Goal: Task Accomplishment & Management: Manage account settings

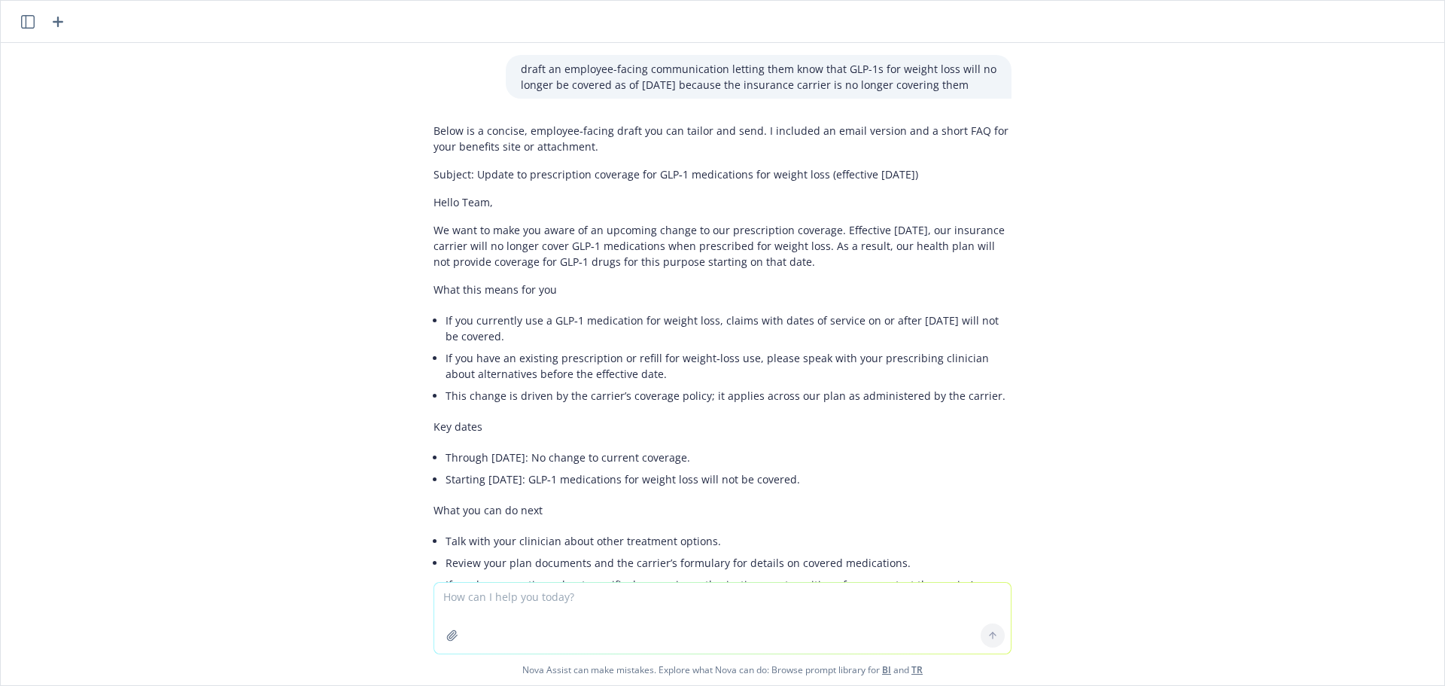
scroll to position [747, 0]
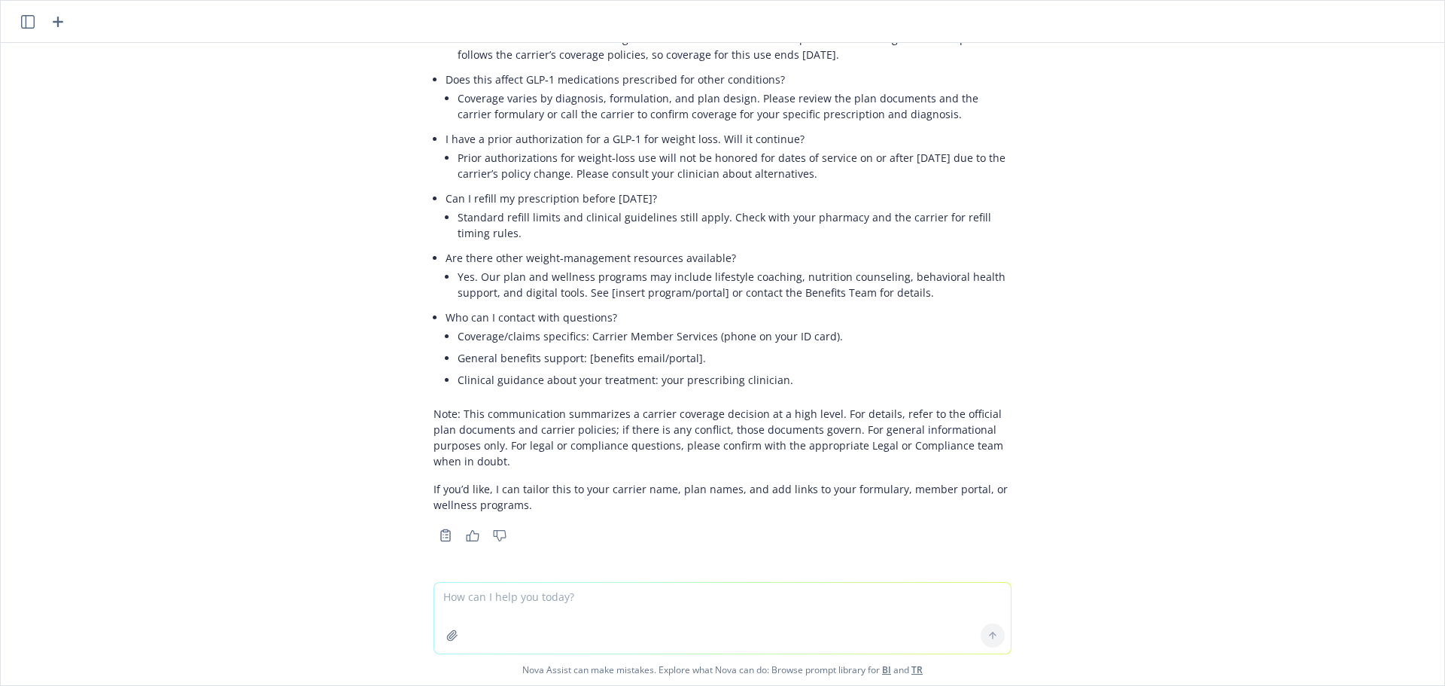
drag, startPoint x: 1199, startPoint y: 271, endPoint x: 1177, endPoint y: 267, distance: 22.9
click at [1199, 272] on div "draft an employee-facing communication letting them know that GLP-1s for weight…" at bounding box center [723, 312] width 1444 height 539
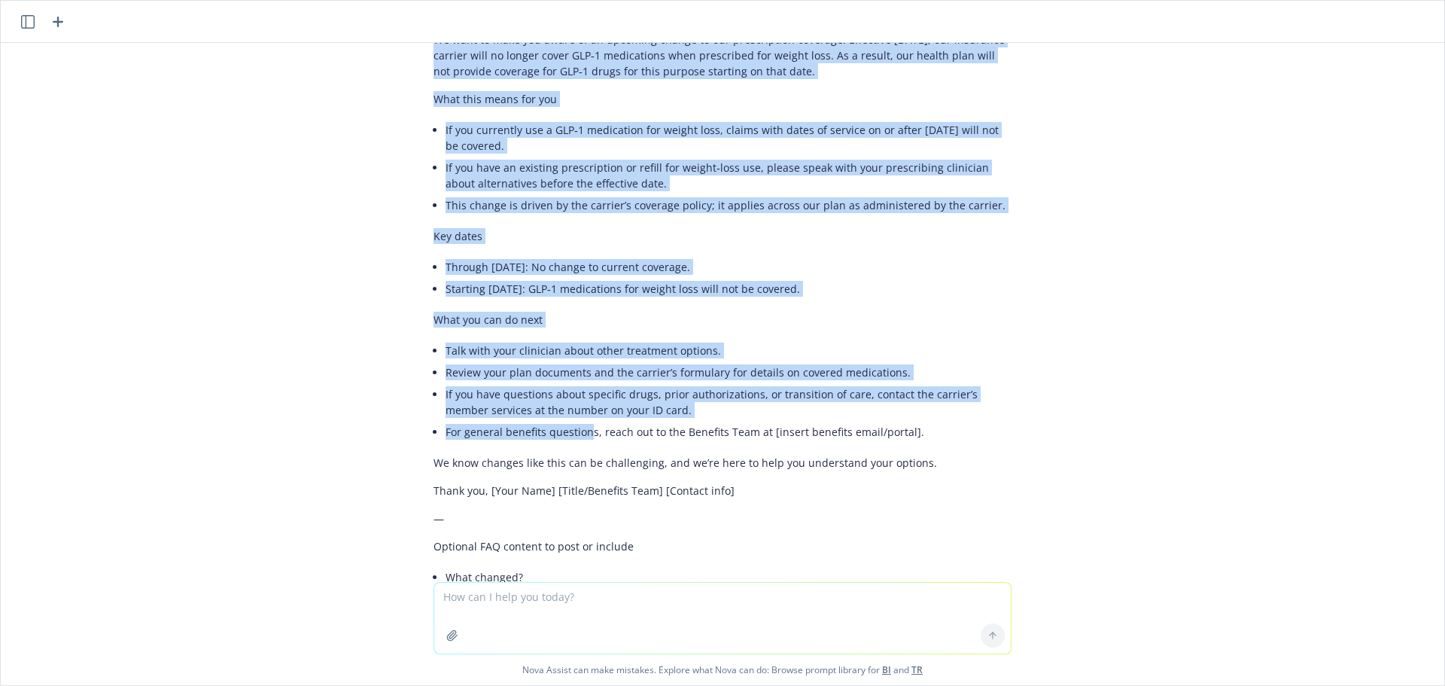
scroll to position [263, 0]
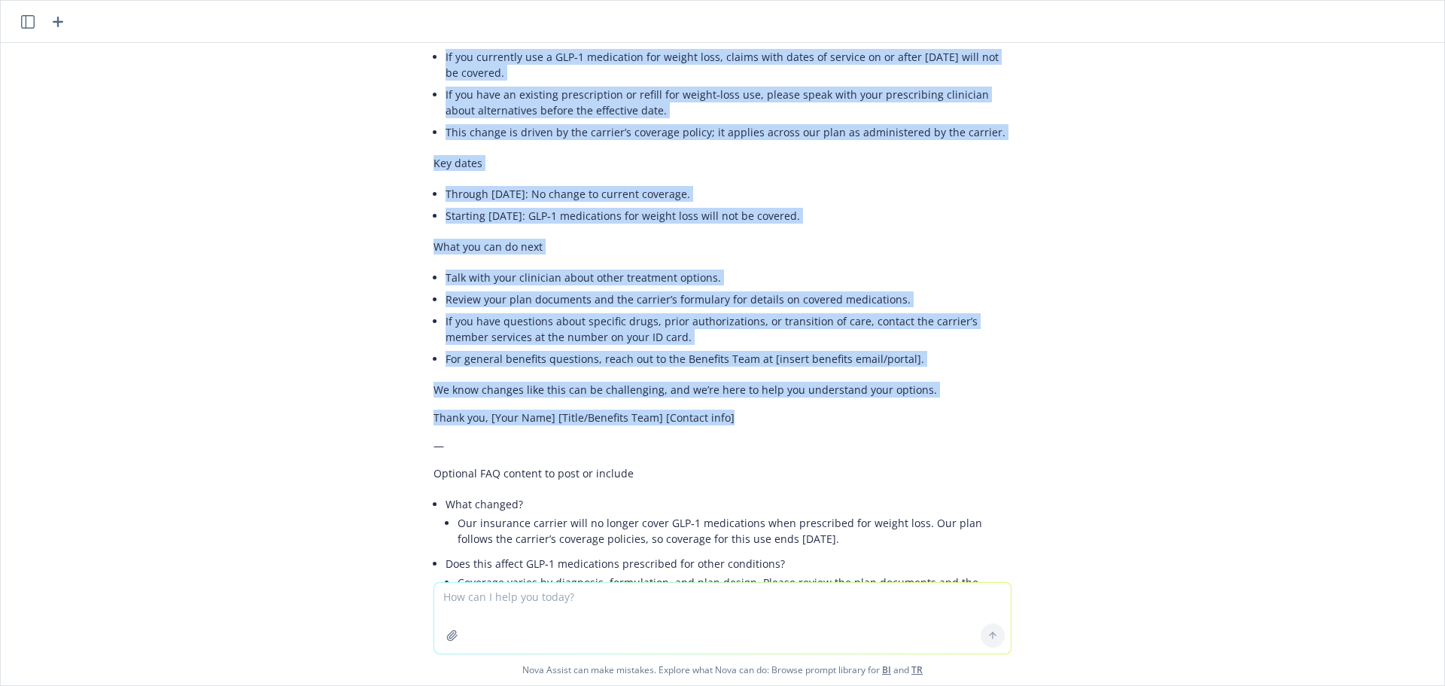
drag, startPoint x: 422, startPoint y: 89, endPoint x: 773, endPoint y: 422, distance: 483.5
click at [773, 422] on div "Below is a concise, employee‑facing draft you can tailor and send. I included a…" at bounding box center [723, 427] width 578 height 1149
copy div "Lorem Ipsu, Do sita co adip eli seddo ei te incididu utlabo et dol magnaaliquae…"
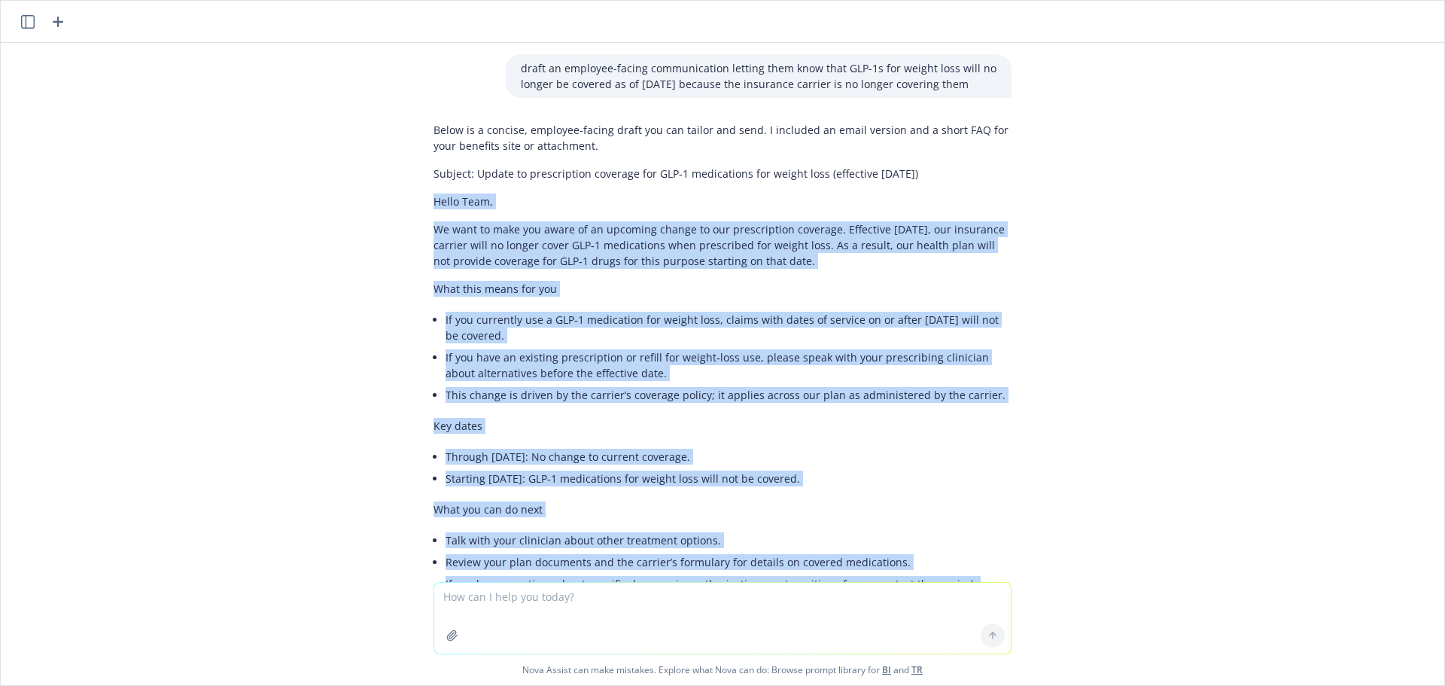
scroll to position [0, 0]
click at [279, 273] on div "draft an employee-facing communication letting them know that GLP-1s for weight…" at bounding box center [723, 312] width 1444 height 539
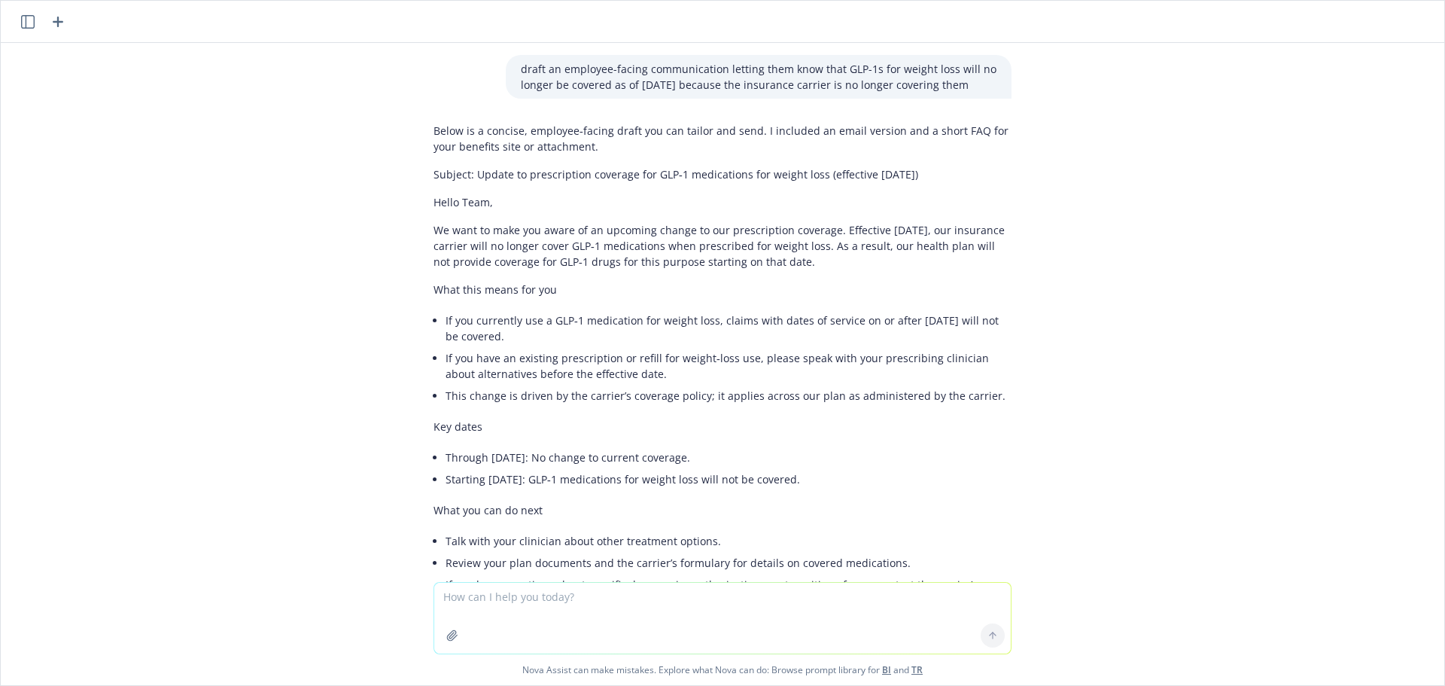
click at [63, 17] on icon "button" at bounding box center [58, 22] width 18 height 18
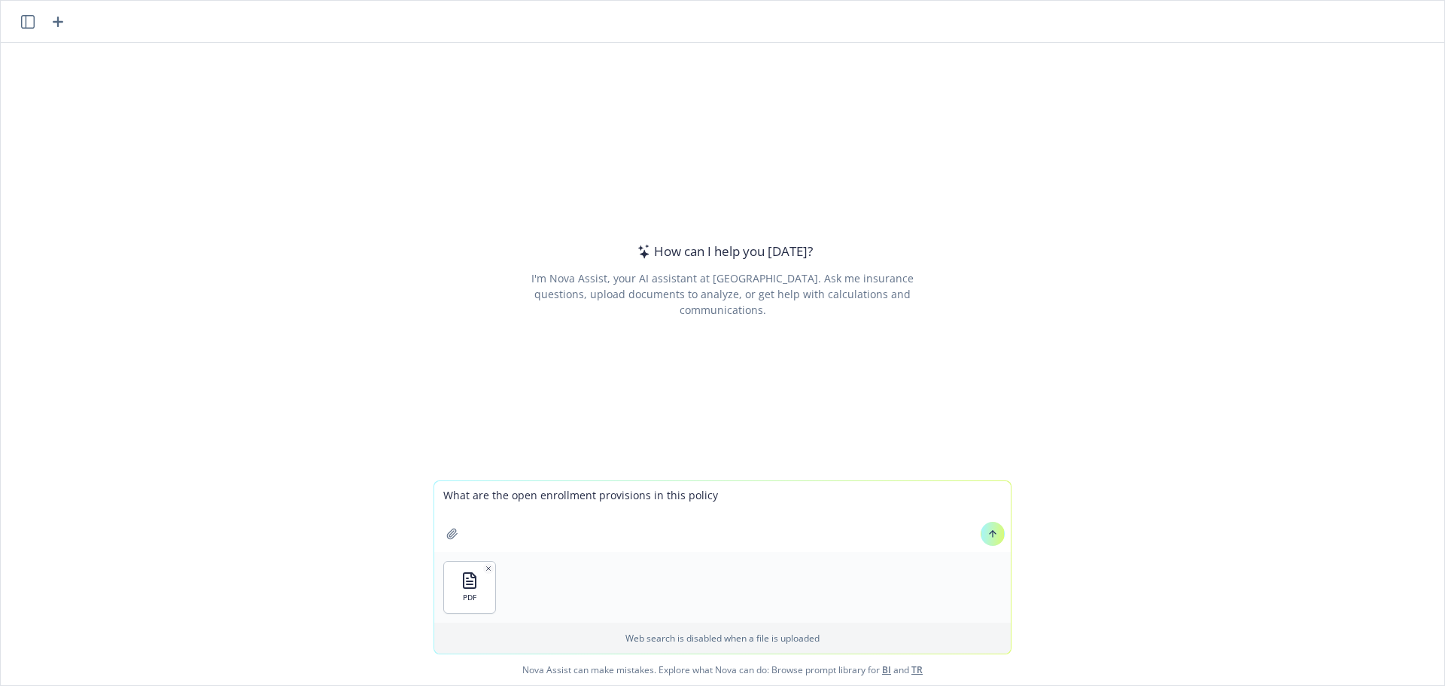
type textarea "What are the open enrollment provisions in this policy?"
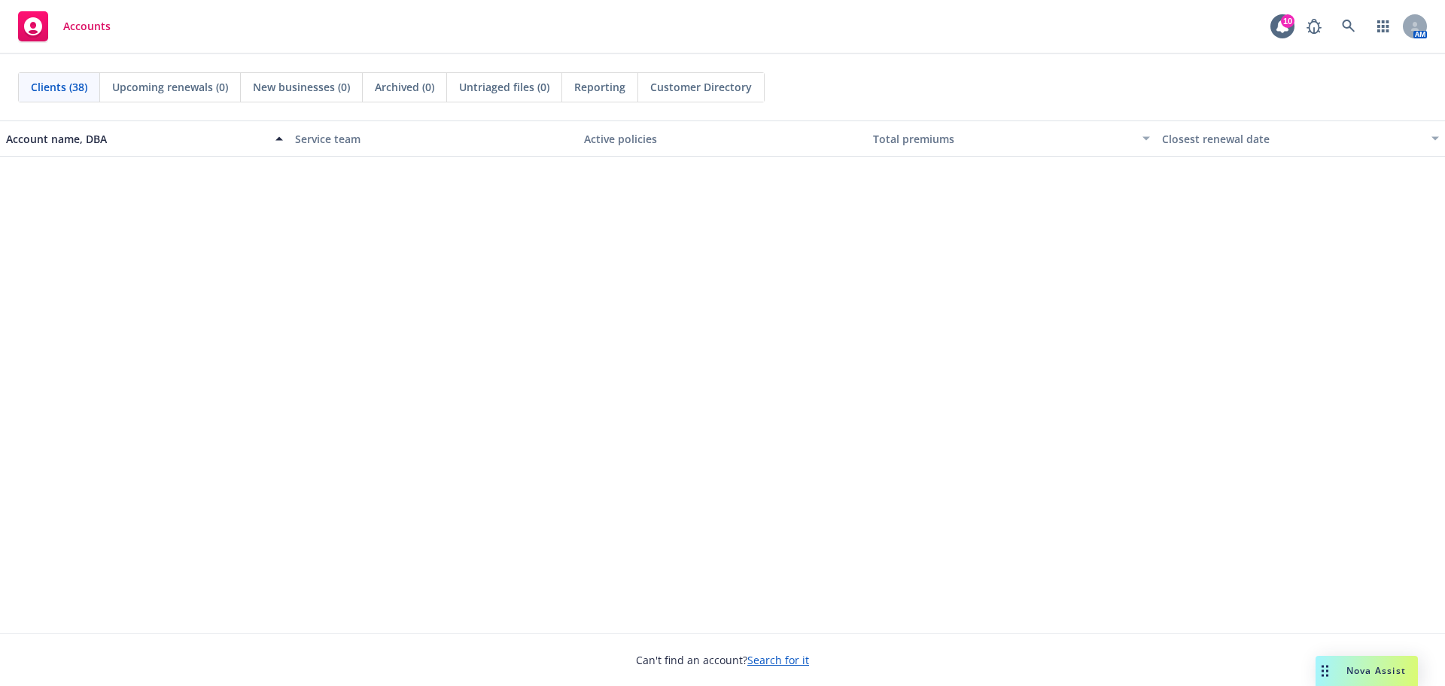
scroll to position [1812, 0]
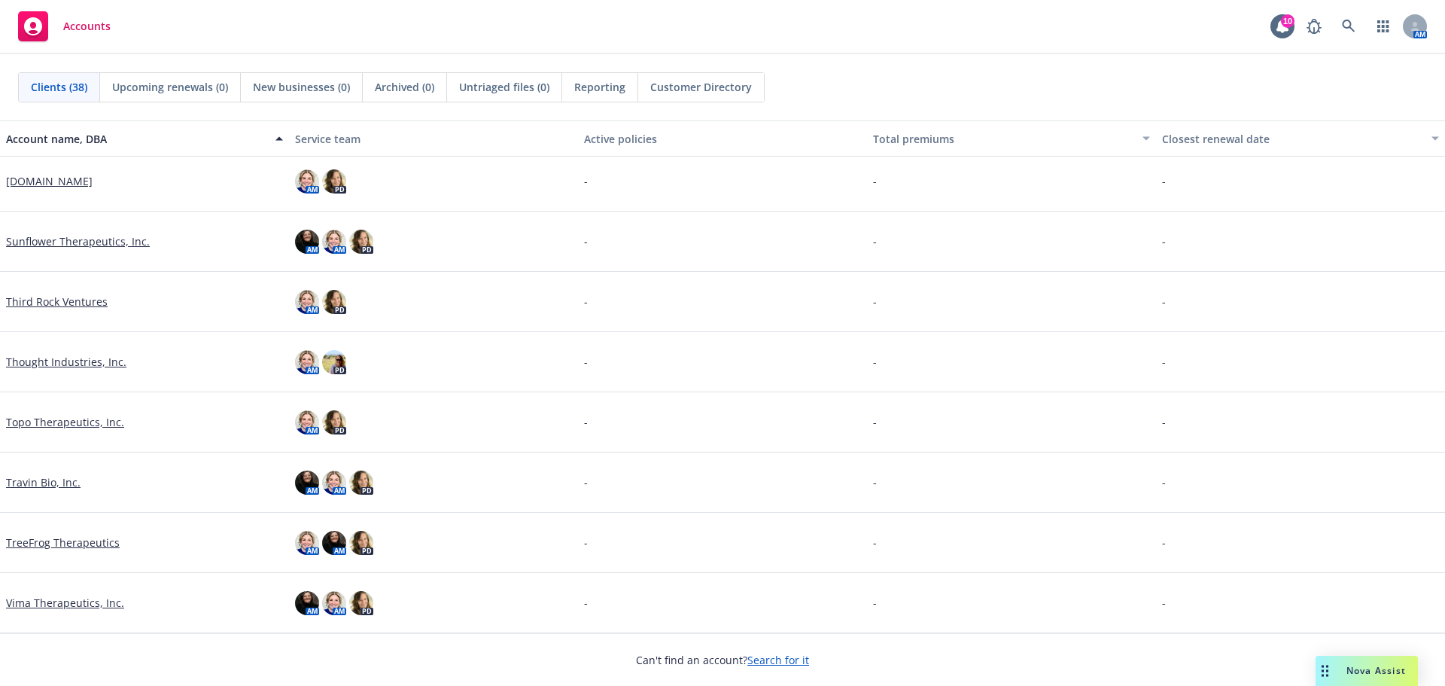
click at [59, 362] on link "Thought Industries, Inc." at bounding box center [66, 362] width 120 height 16
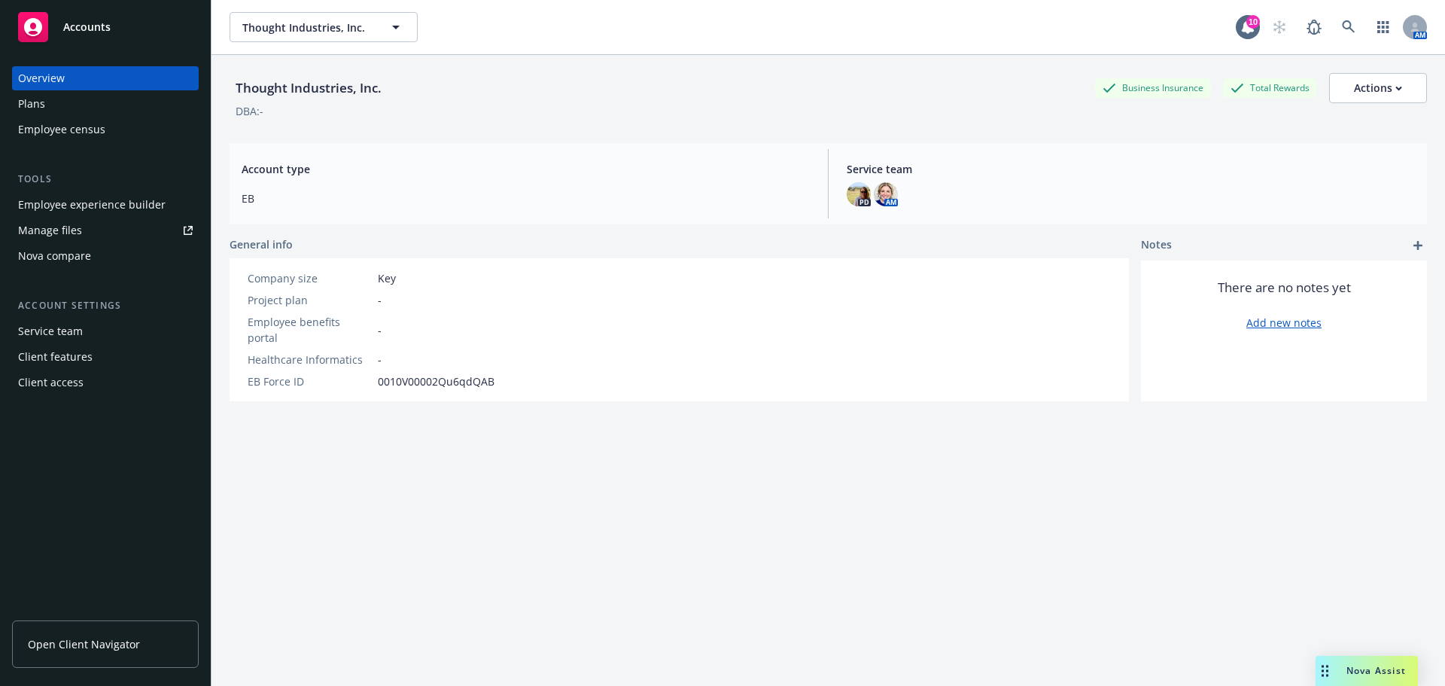
click at [95, 104] on div "Plans" at bounding box center [105, 104] width 175 height 24
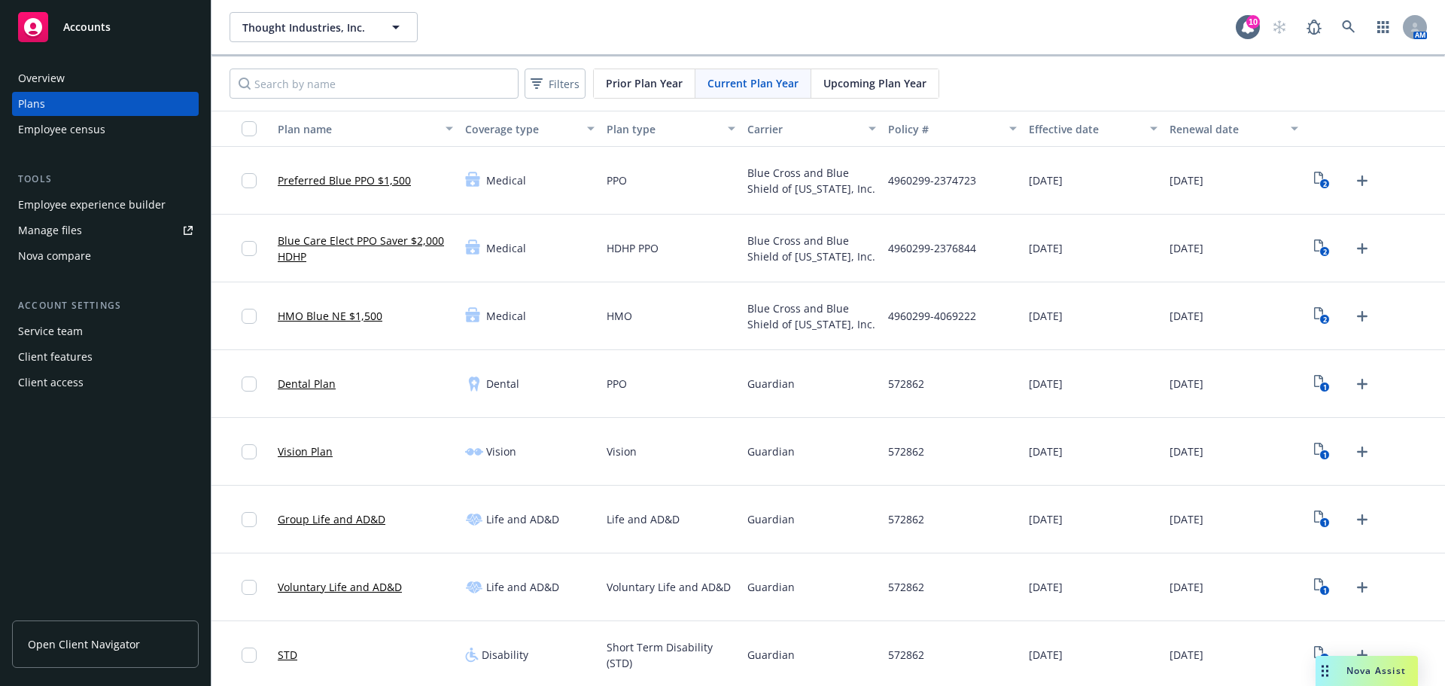
click at [72, 375] on div "Client access" at bounding box center [50, 382] width 65 height 24
